Goal: Task Accomplishment & Management: Manage account settings

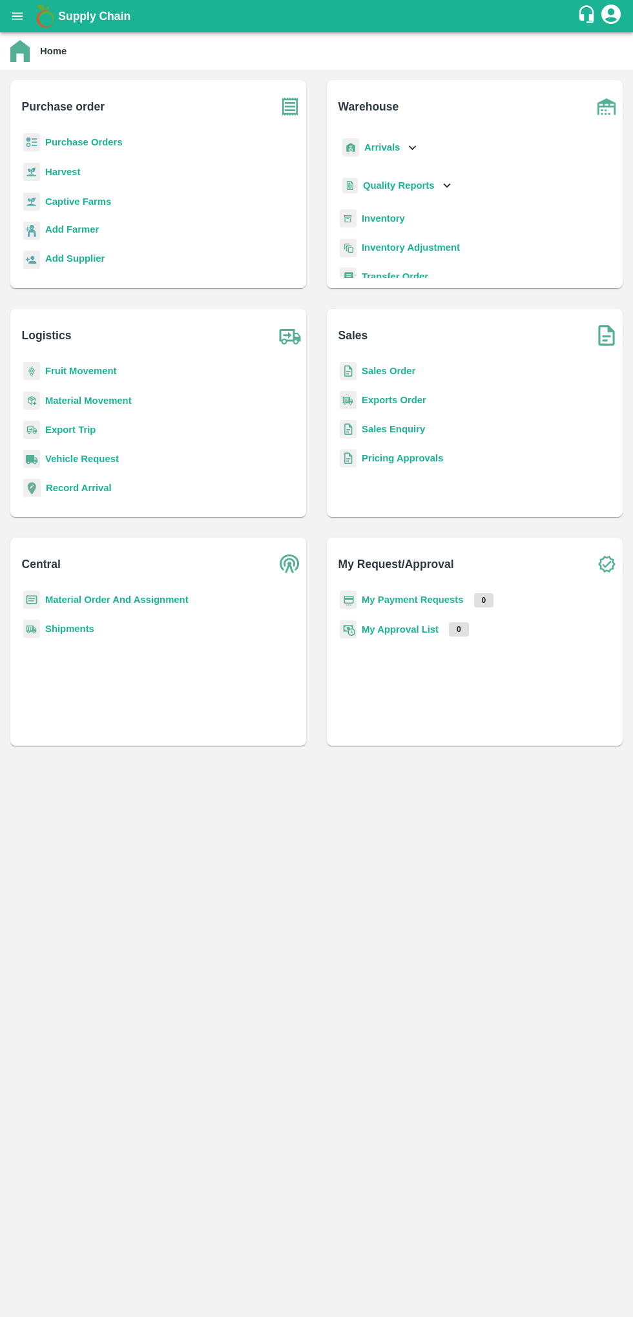
click at [22, 14] on icon "open drawer" at bounding box center [17, 16] width 14 height 14
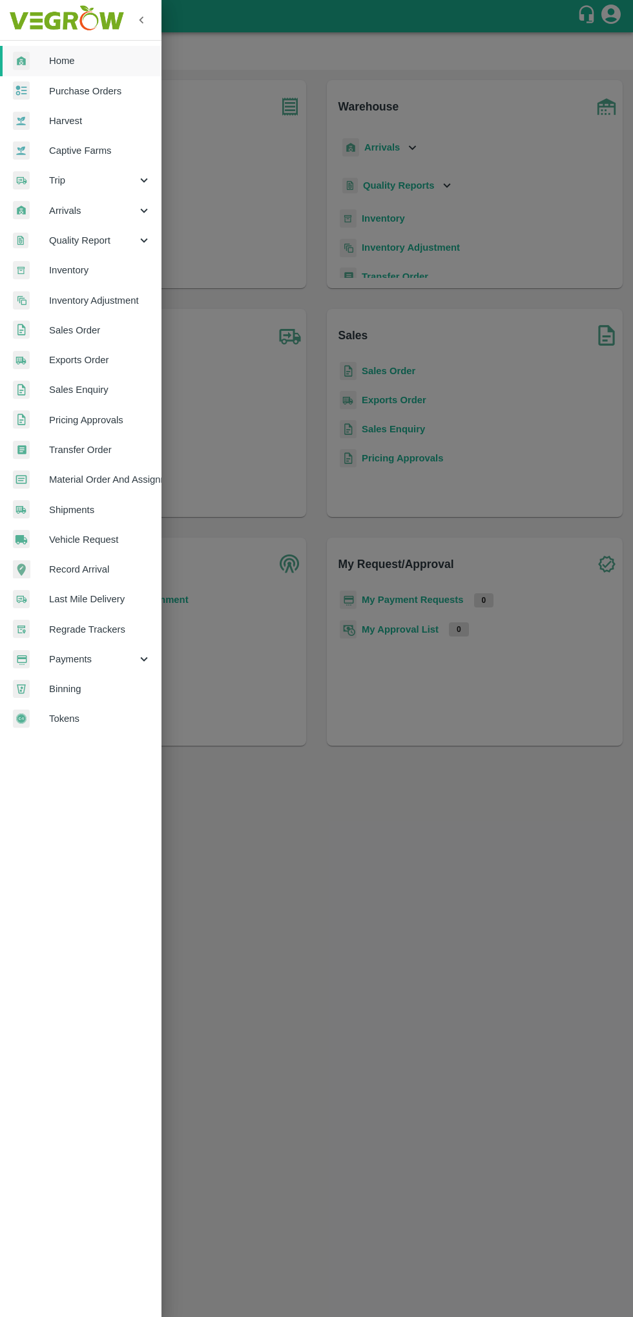
click at [116, 195] on div "Trip" at bounding box center [81, 180] width 162 height 30
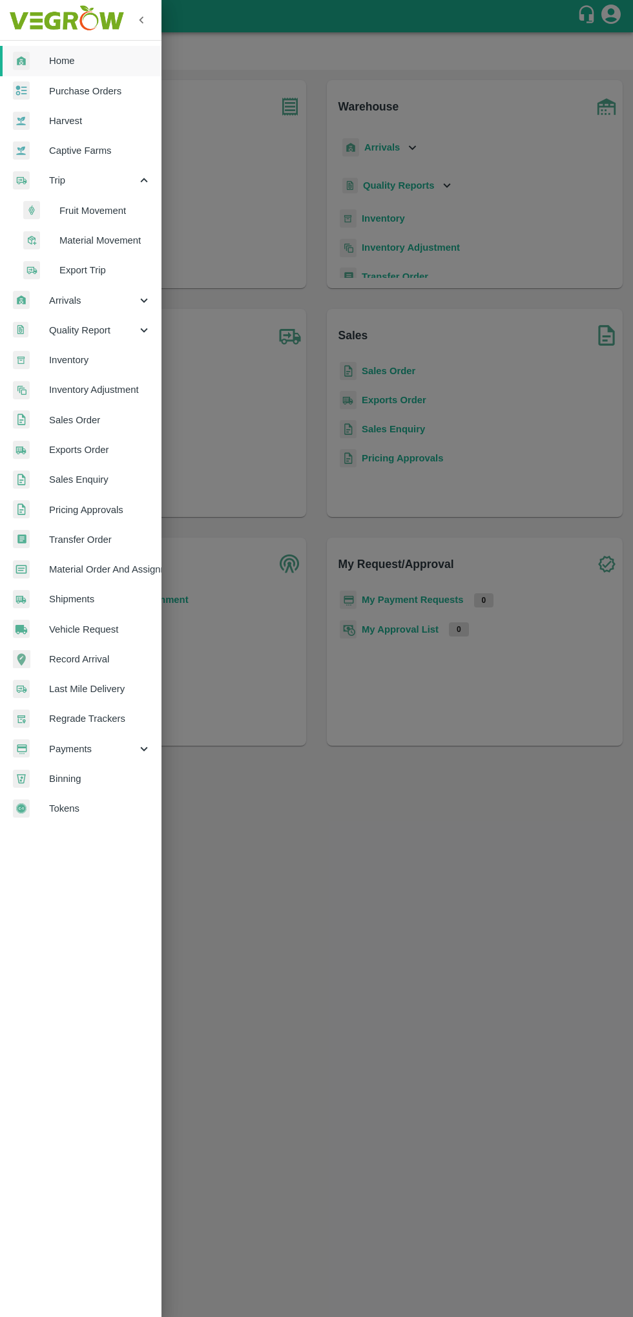
click at [143, 300] on icon at bounding box center [144, 300] width 14 height 14
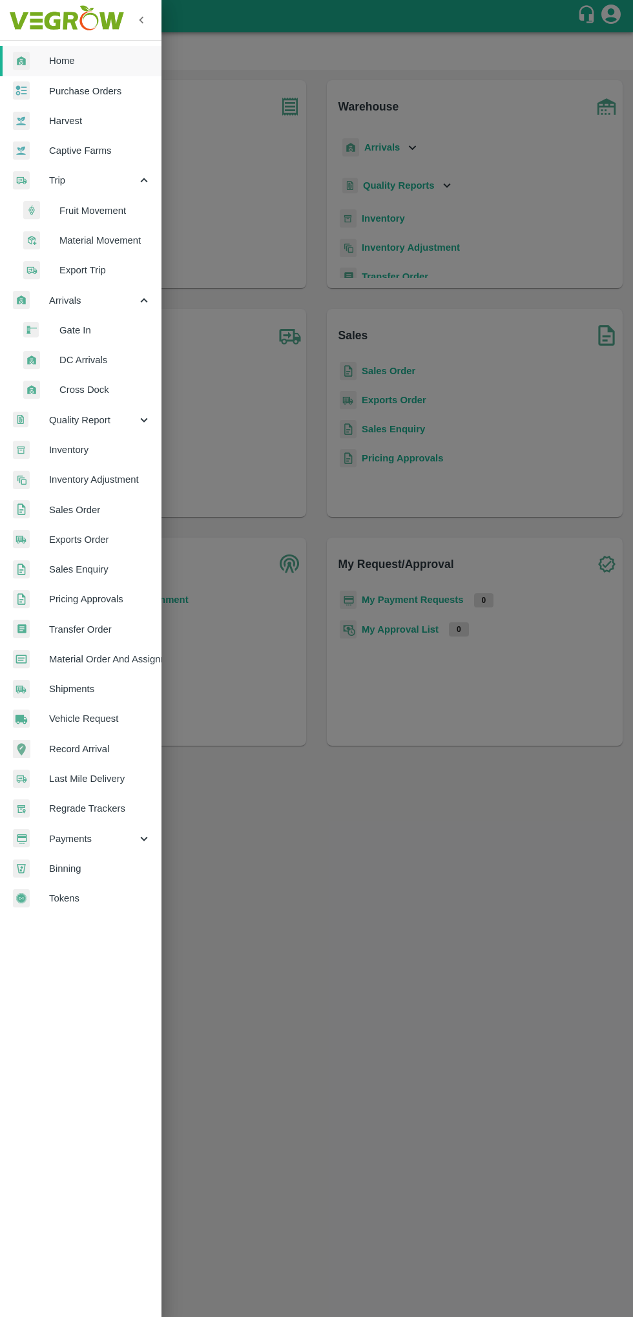
click at [121, 300] on span "Arrivals" at bounding box center [93, 300] width 88 height 14
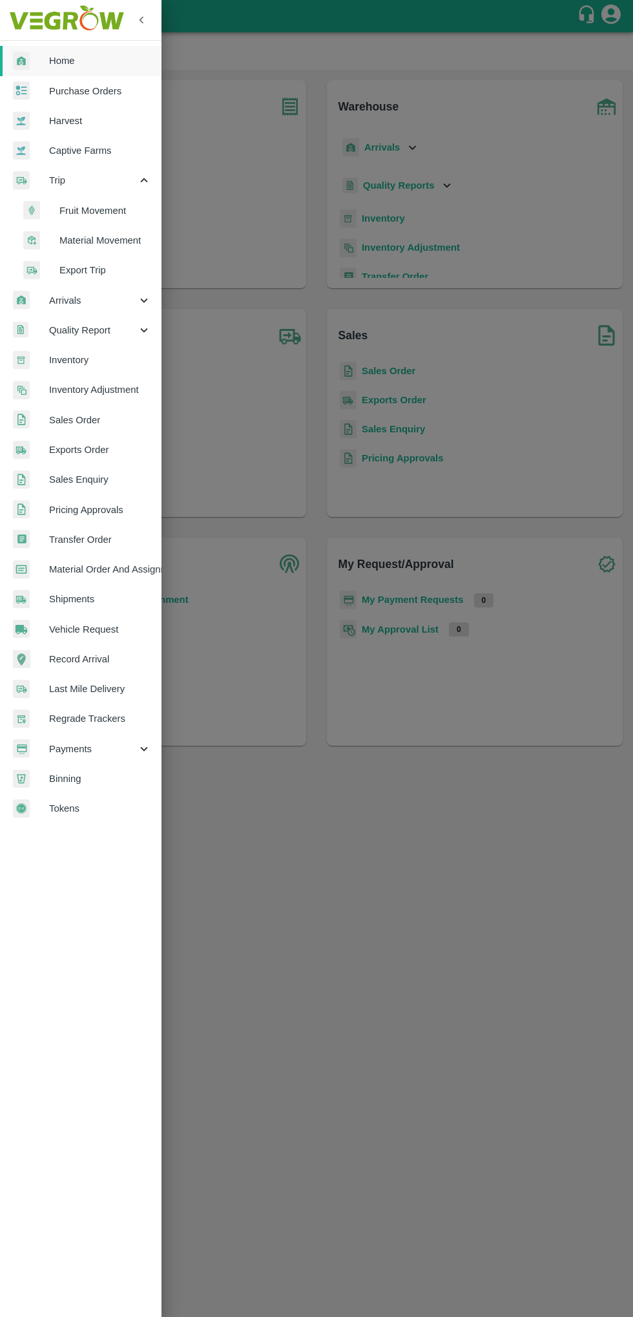
click at [155, 297] on div "Arrivals" at bounding box center [81, 301] width 162 height 30
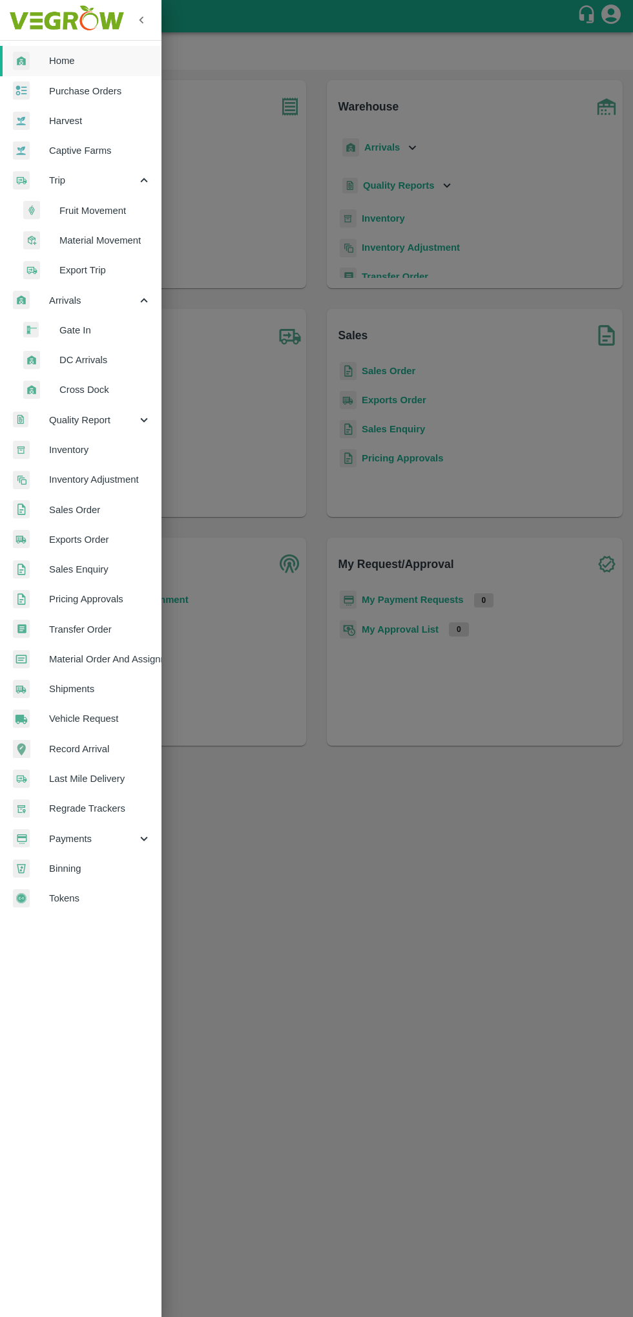
click at [123, 357] on span "DC Arrivals" at bounding box center [105, 360] width 92 height 14
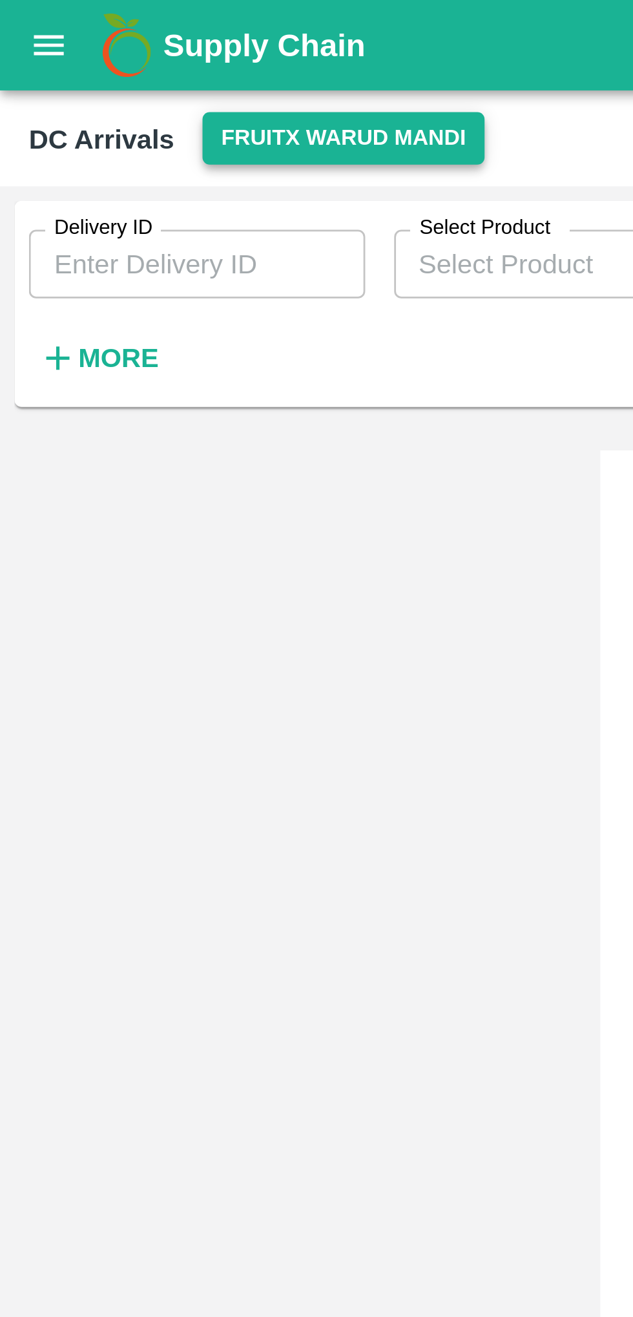
click at [133, 54] on button "FruitX Warud Mandi" at bounding box center [122, 49] width 100 height 19
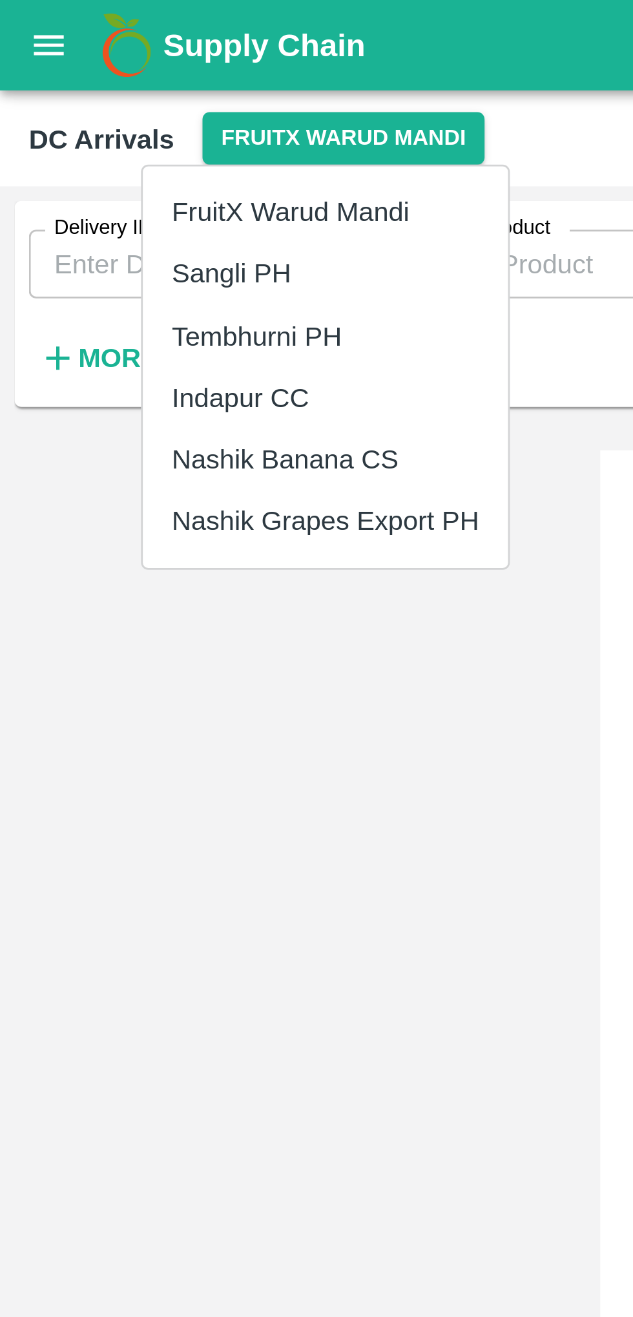
click at [116, 140] on li "Indapur CC" at bounding box center [116, 142] width 131 height 22
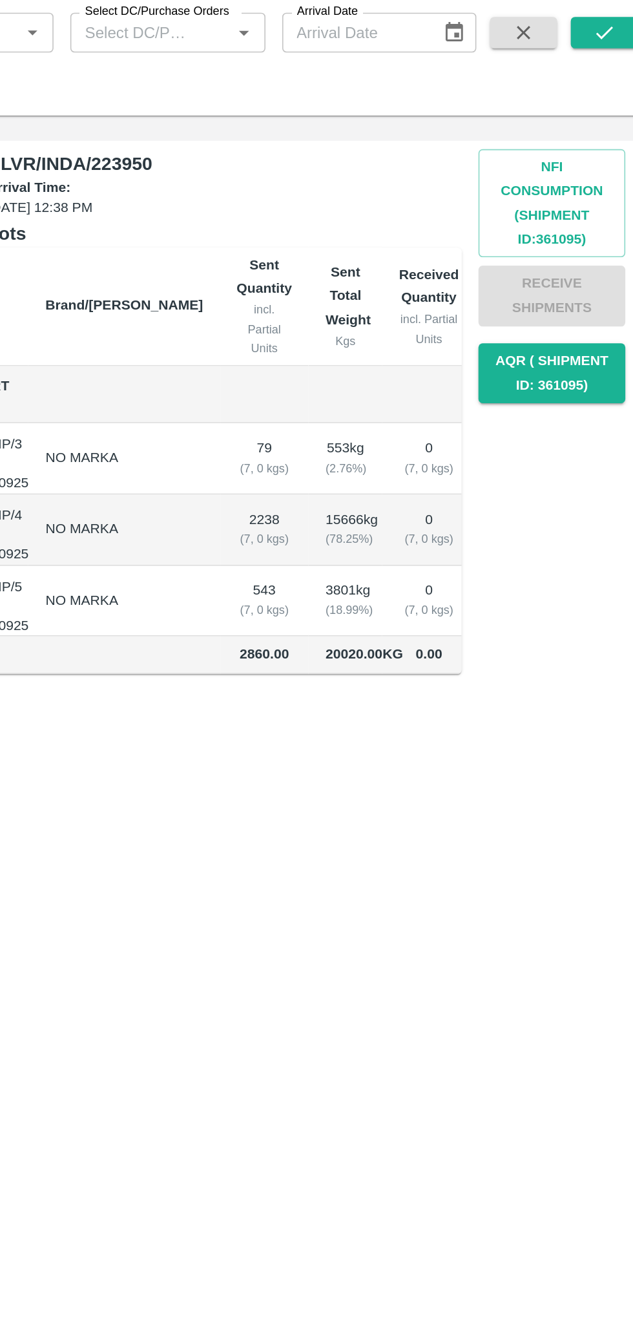
scroll to position [0, 67]
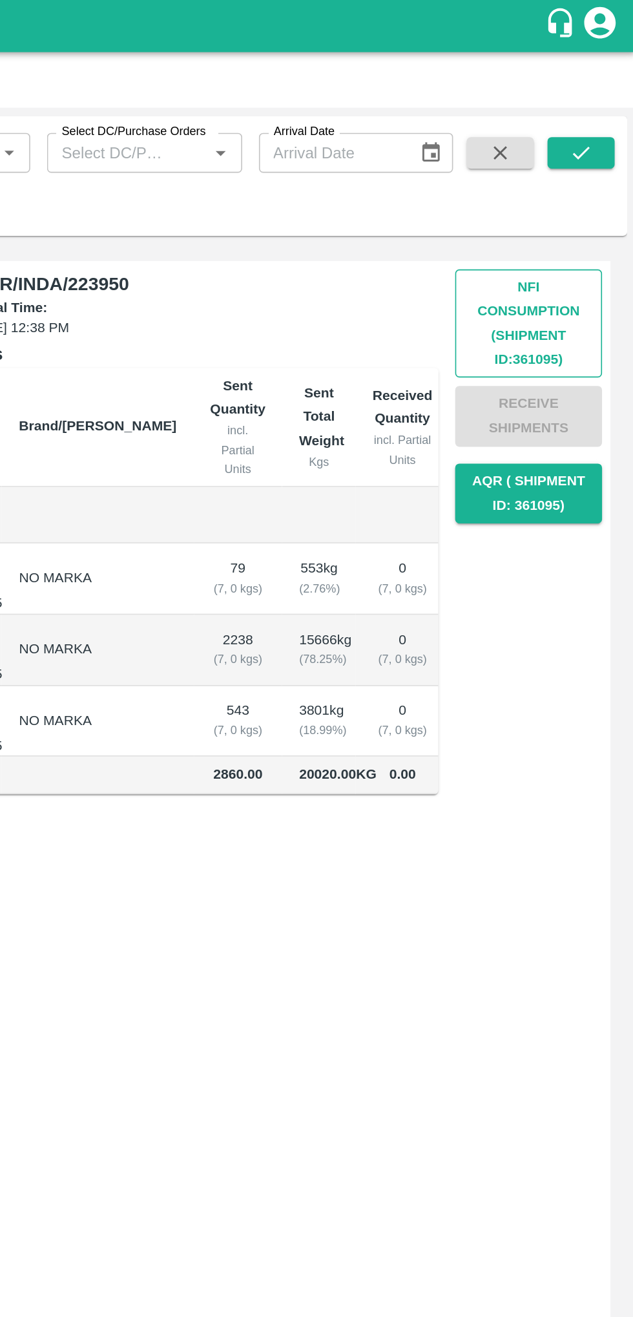
click at [570, 197] on button "Nfi Consumption (SHIPMENT ID: 361095 )" at bounding box center [567, 199] width 90 height 67
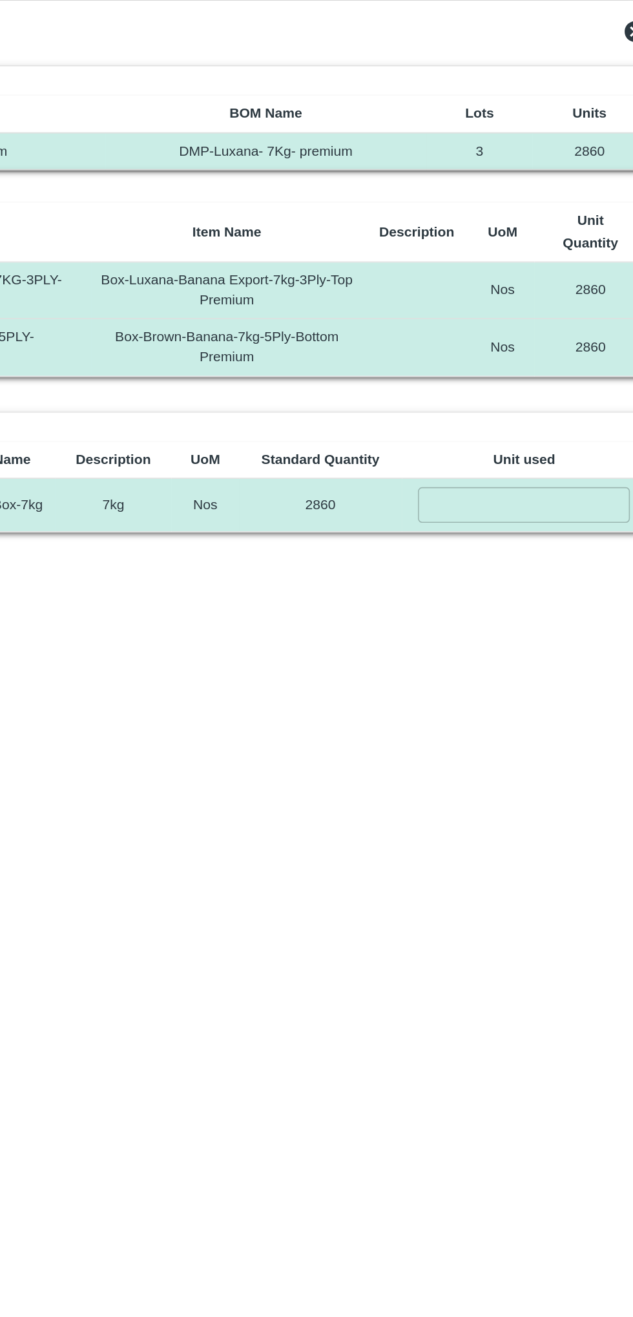
click at [554, 340] on input "number" at bounding box center [542, 343] width 131 height 21
type input "2860"
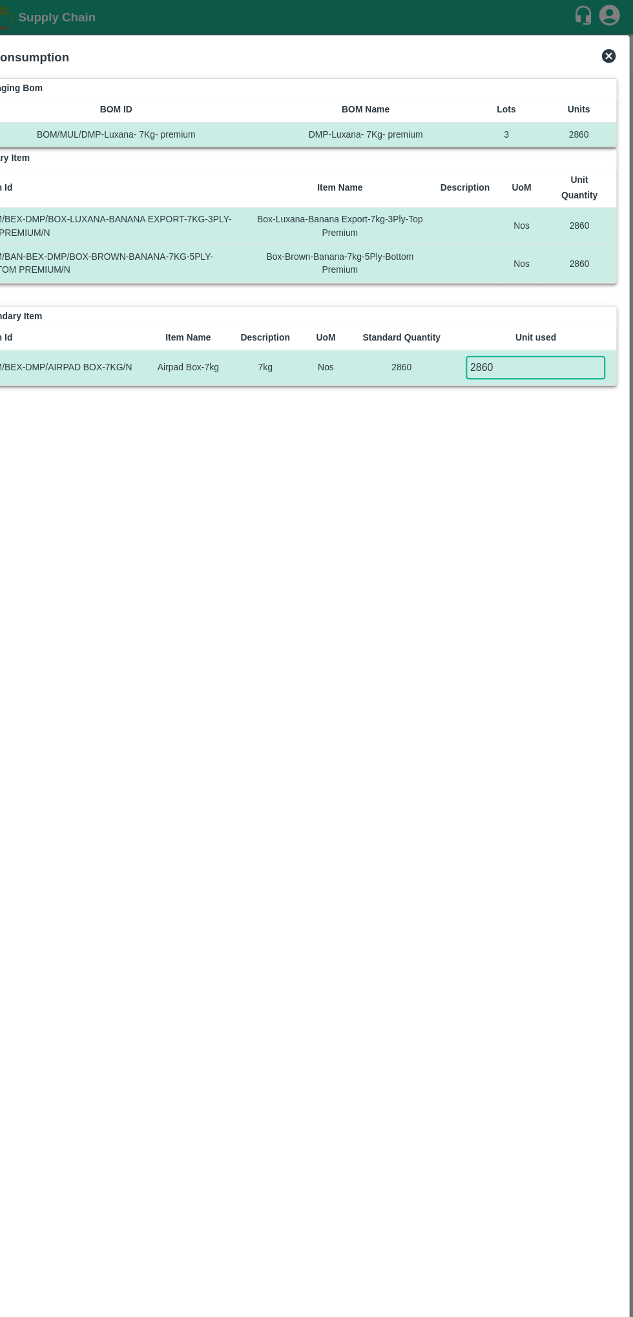
scroll to position [0, 0]
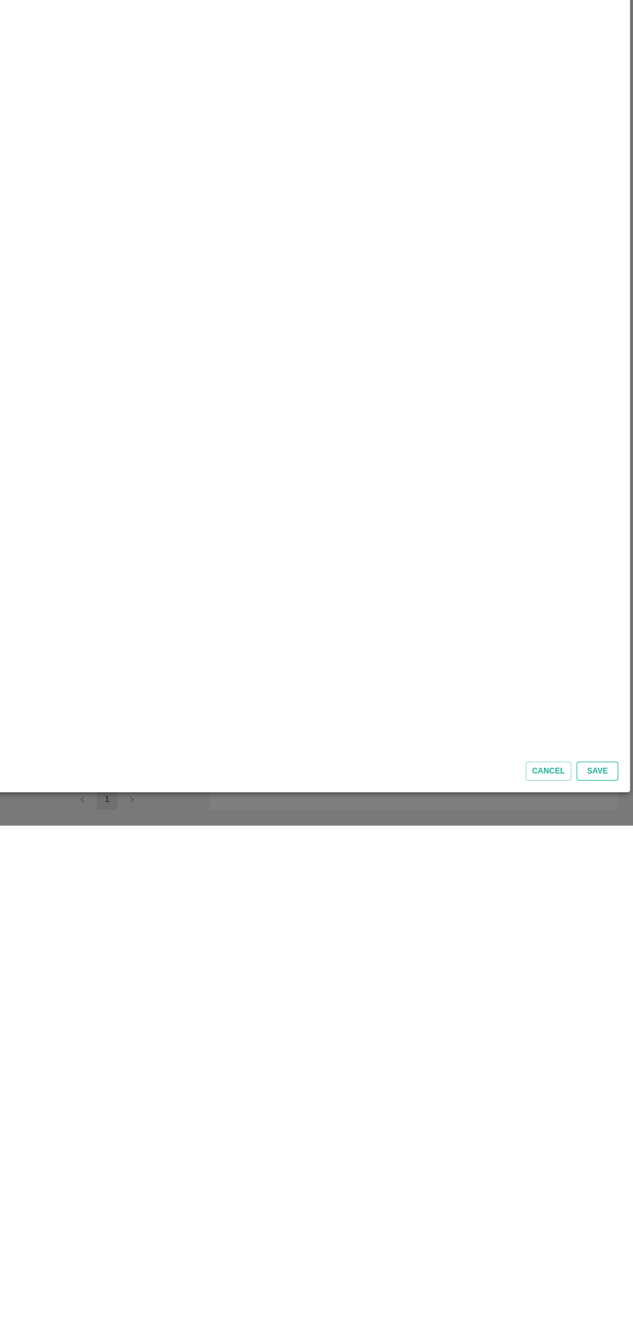
click at [598, 1267] on button "Save" at bounding box center [597, 1263] width 41 height 19
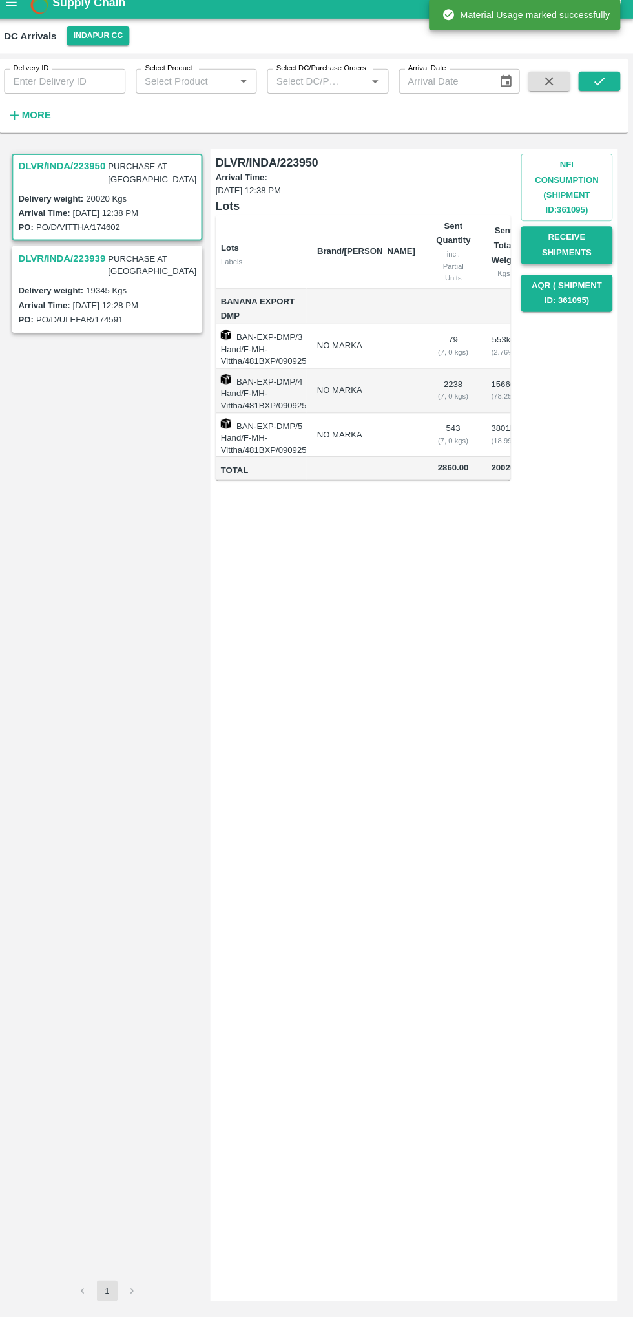
click at [589, 245] on button "Receive Shipments" at bounding box center [567, 256] width 90 height 37
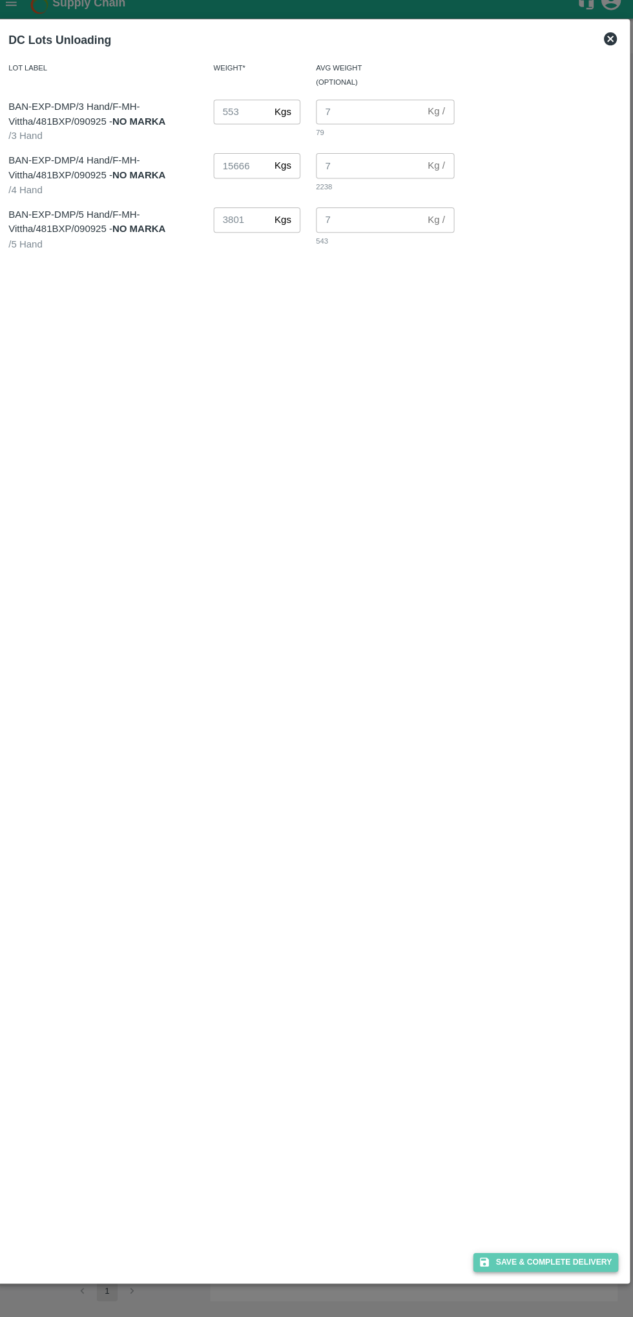
click at [584, 1263] on button "Save & Complete Delivery" at bounding box center [546, 1263] width 143 height 19
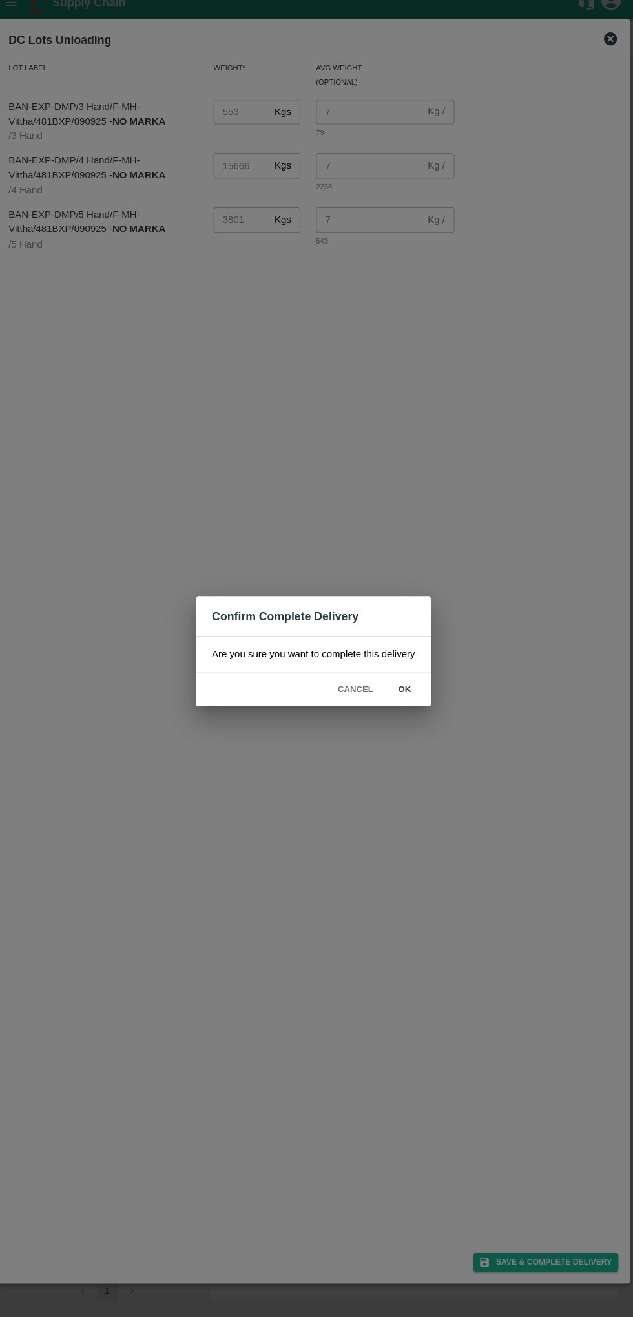
click at [419, 696] on button "ok" at bounding box center [406, 696] width 41 height 23
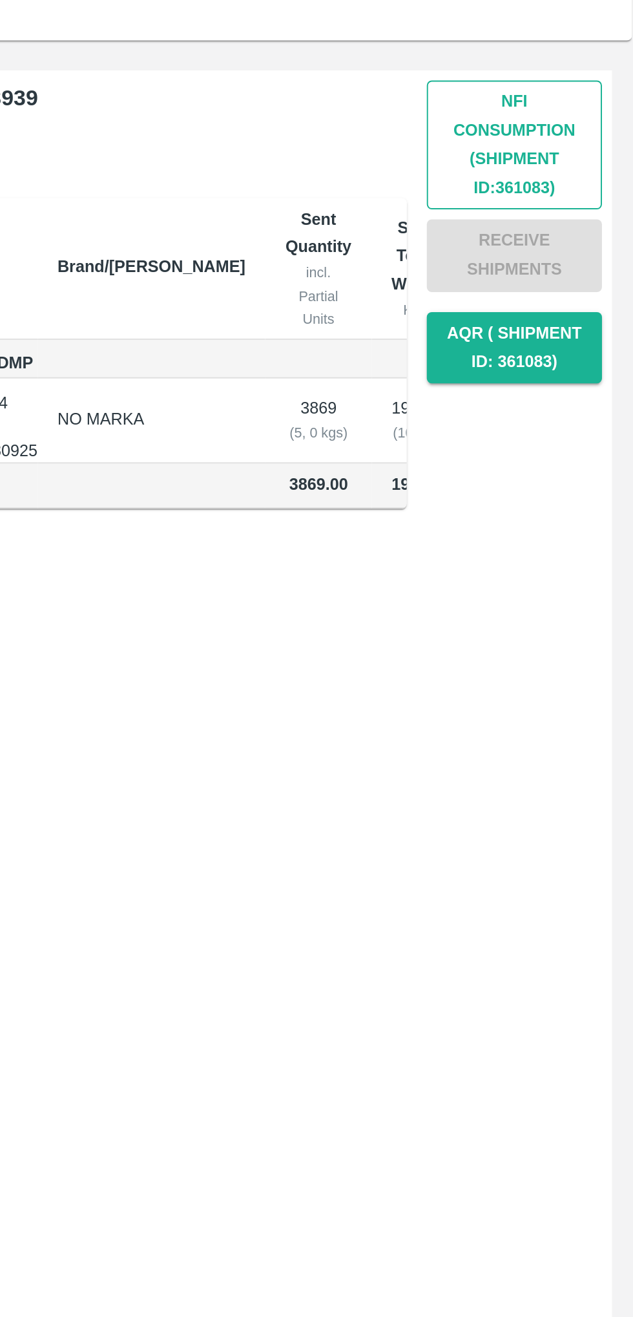
click at [572, 211] on button "Nfi Consumption (SHIPMENT ID: 361083 )" at bounding box center [567, 199] width 90 height 67
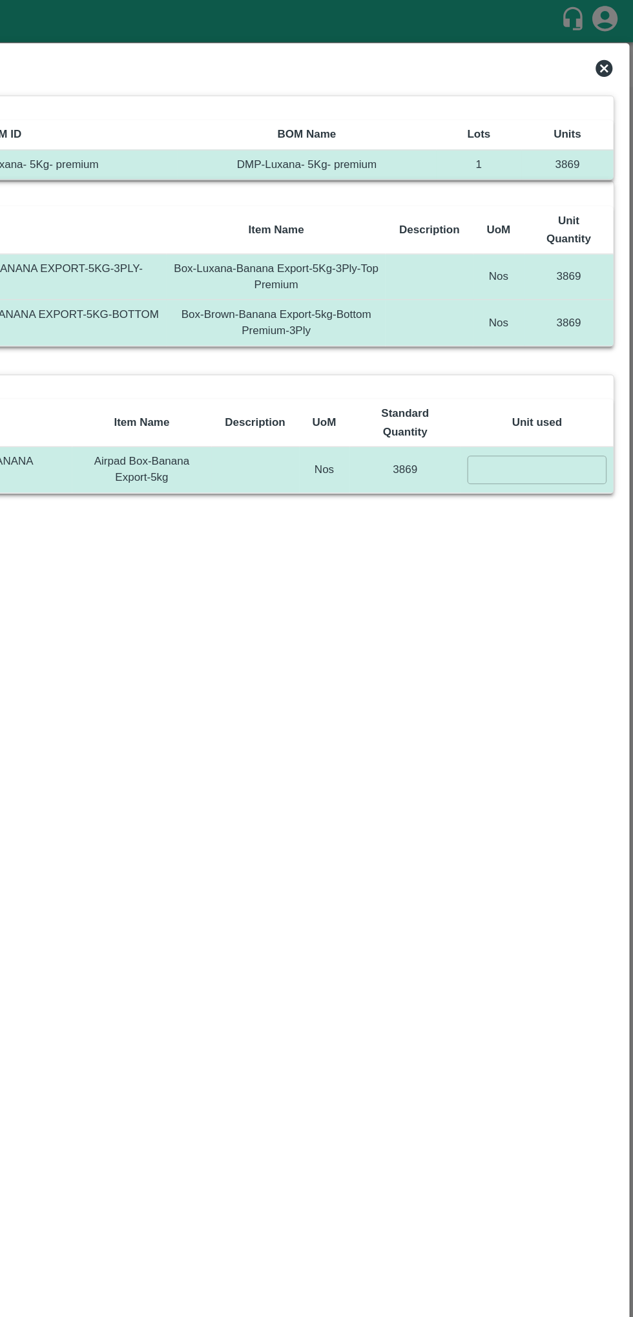
click at [557, 363] on input "number" at bounding box center [559, 358] width 107 height 21
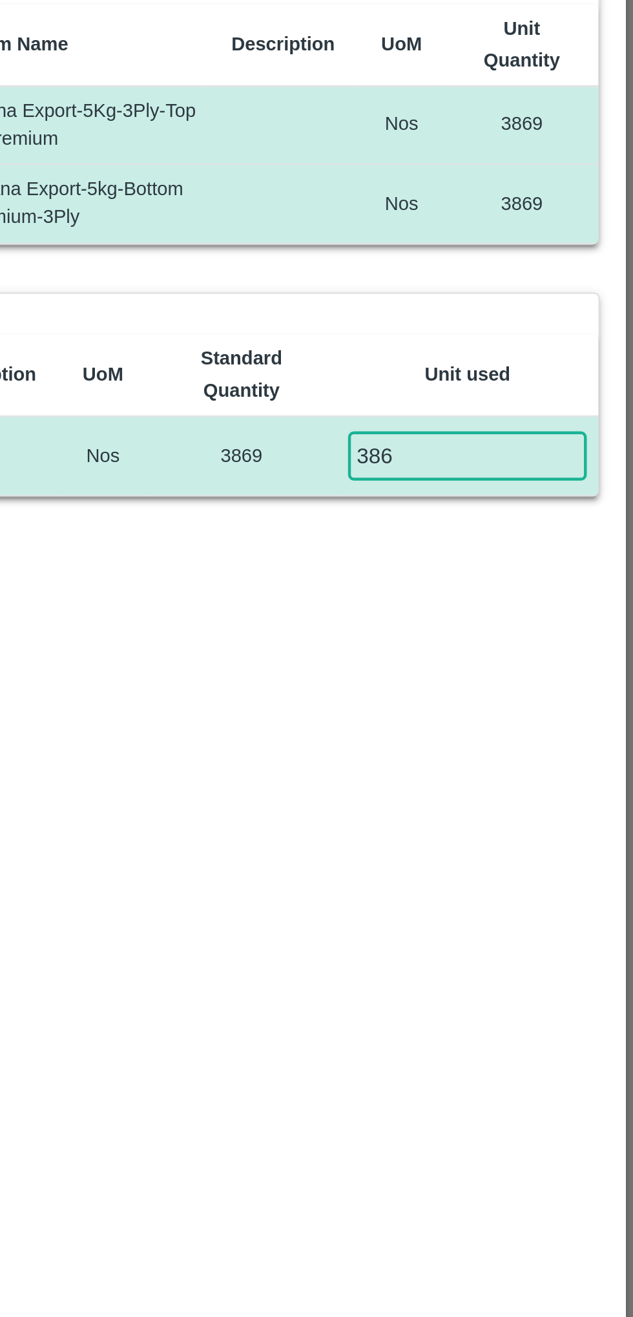
type input "3869"
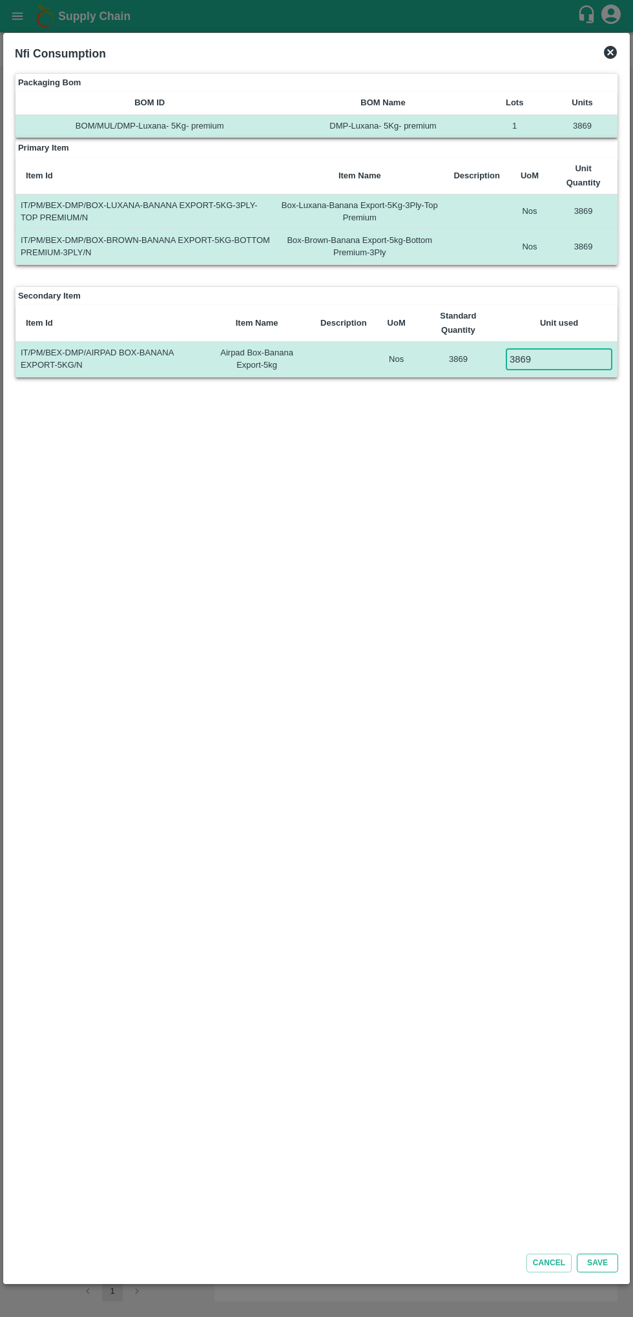
click at [598, 1256] on button "Save" at bounding box center [597, 1263] width 41 height 19
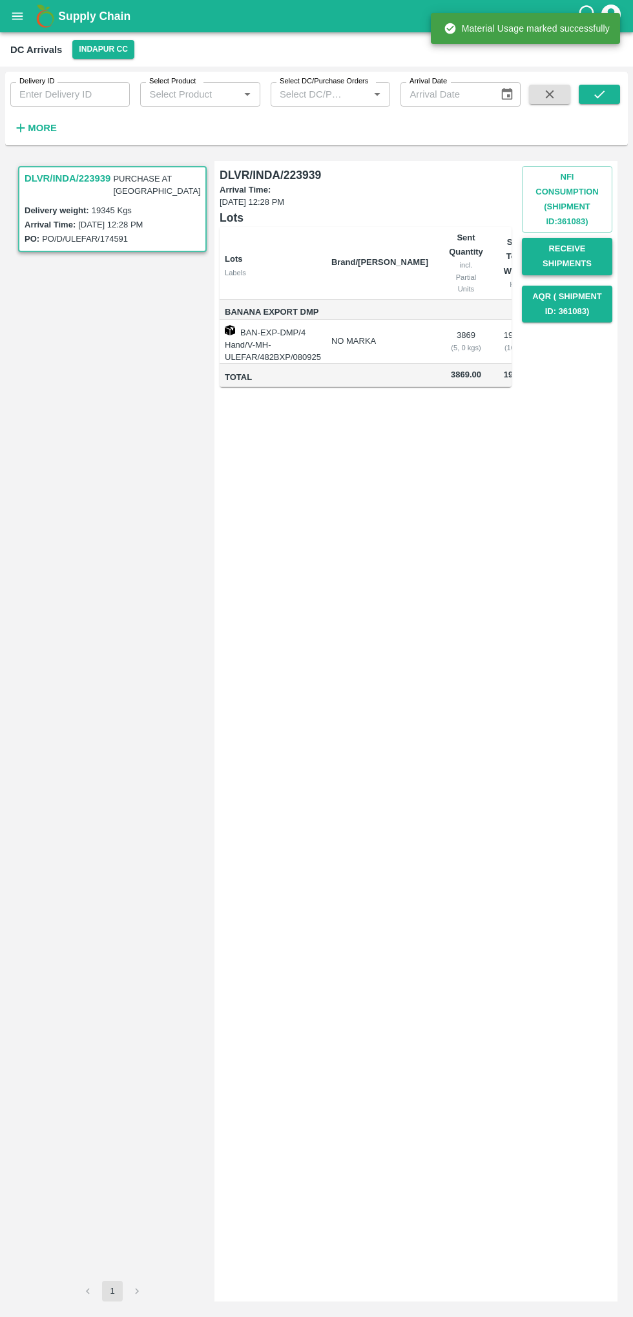
click at [574, 262] on button "Receive Shipments" at bounding box center [567, 256] width 90 height 37
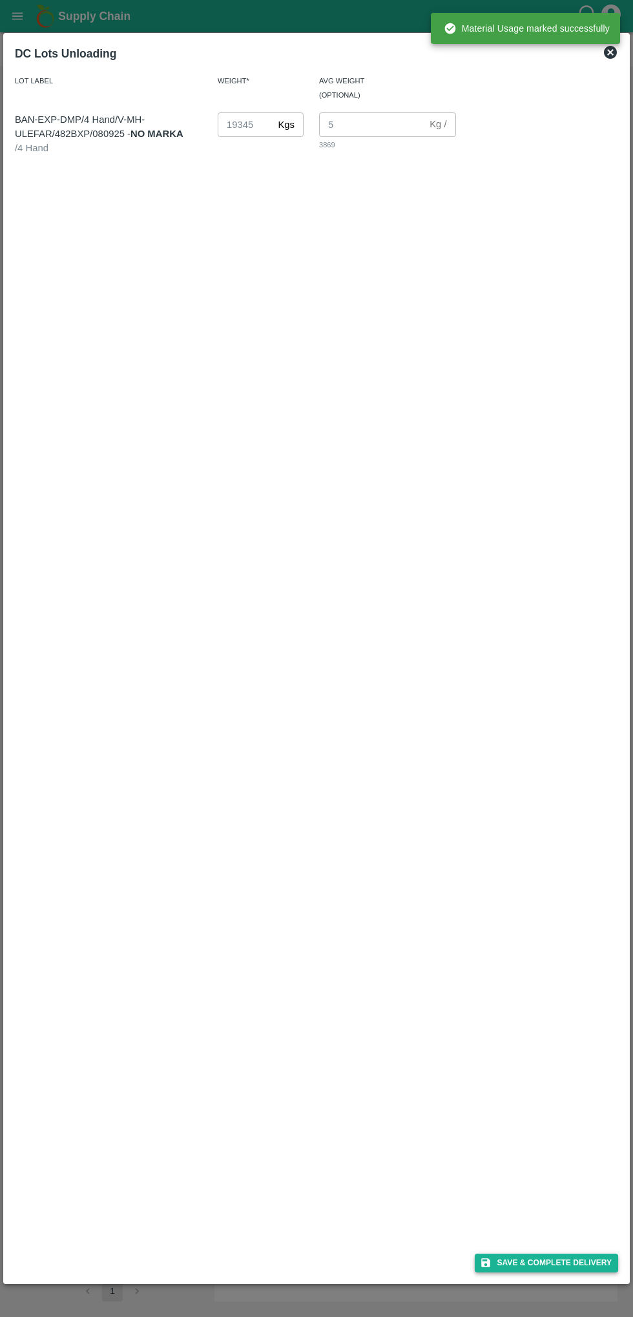
click at [572, 1265] on button "Save & Complete Delivery" at bounding box center [546, 1263] width 143 height 19
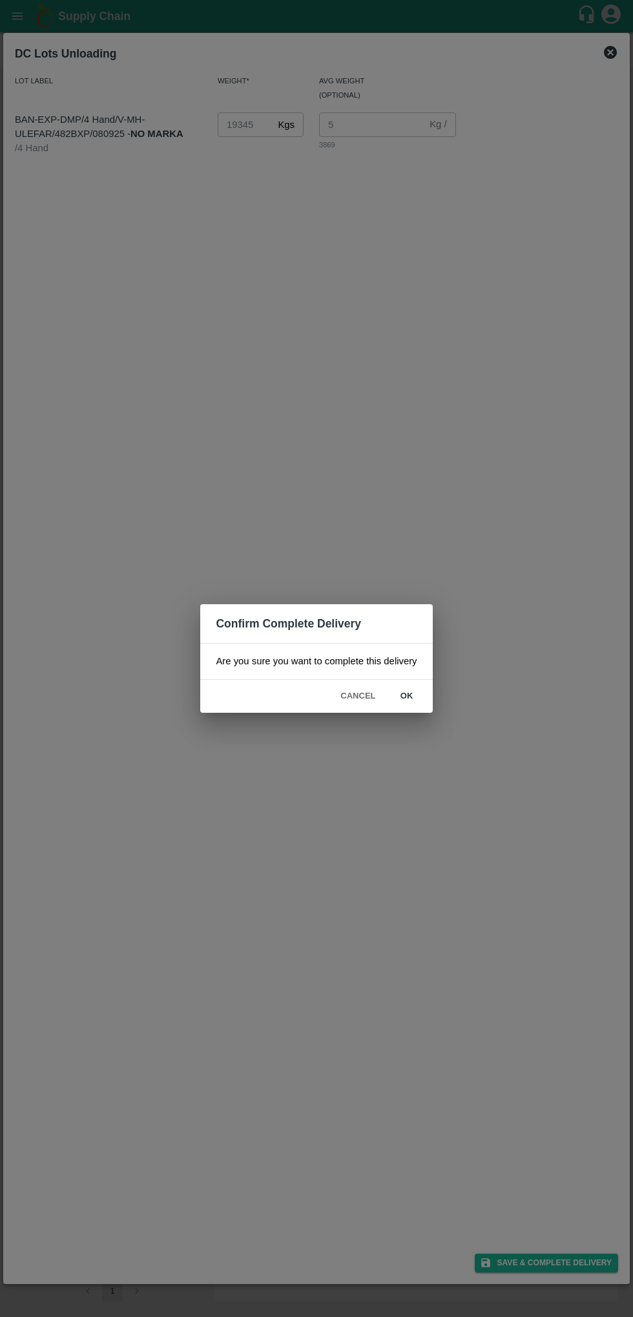
click at [406, 695] on button "ok" at bounding box center [406, 696] width 41 height 23
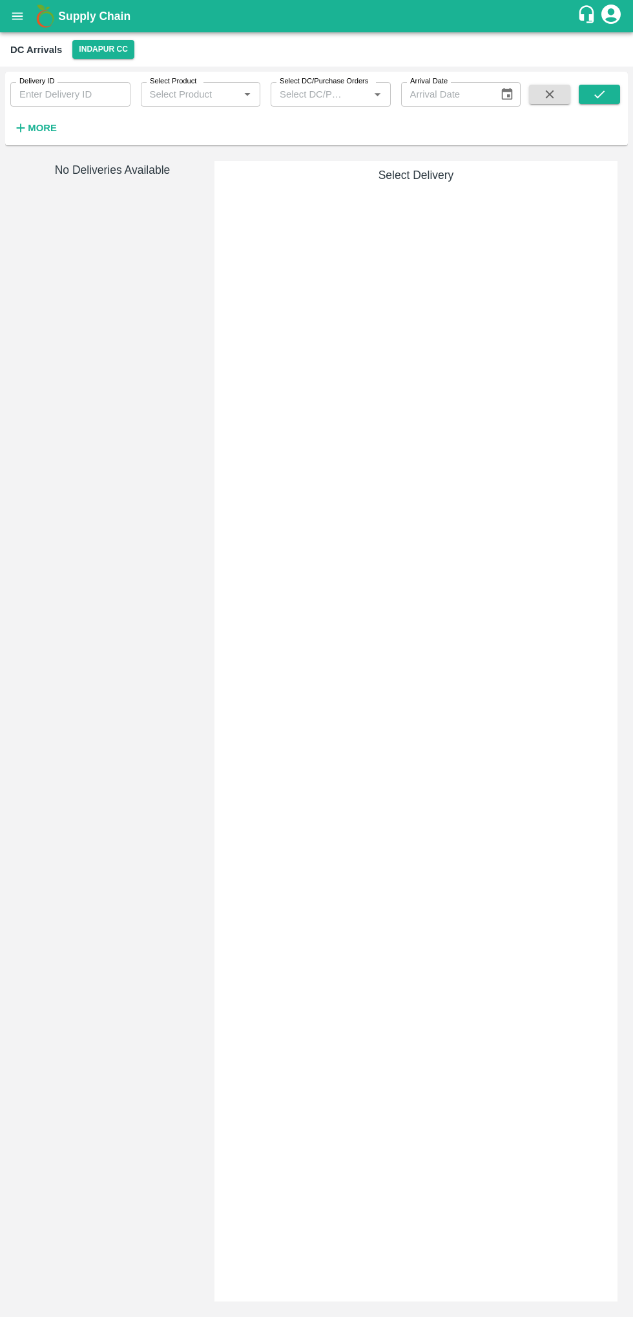
click at [17, 16] on icon "open drawer" at bounding box center [17, 15] width 11 height 7
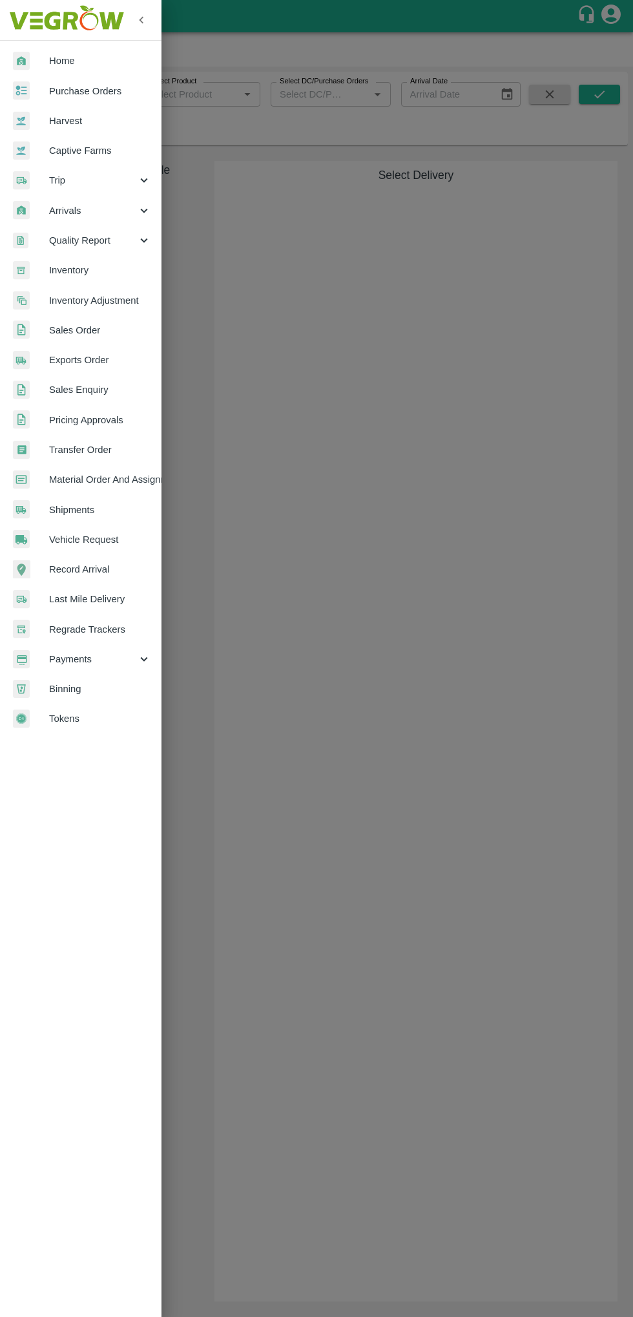
click at [92, 274] on span "Inventory" at bounding box center [100, 270] width 102 height 14
